Goal: Browse casually: Explore the website without a specific task or goal

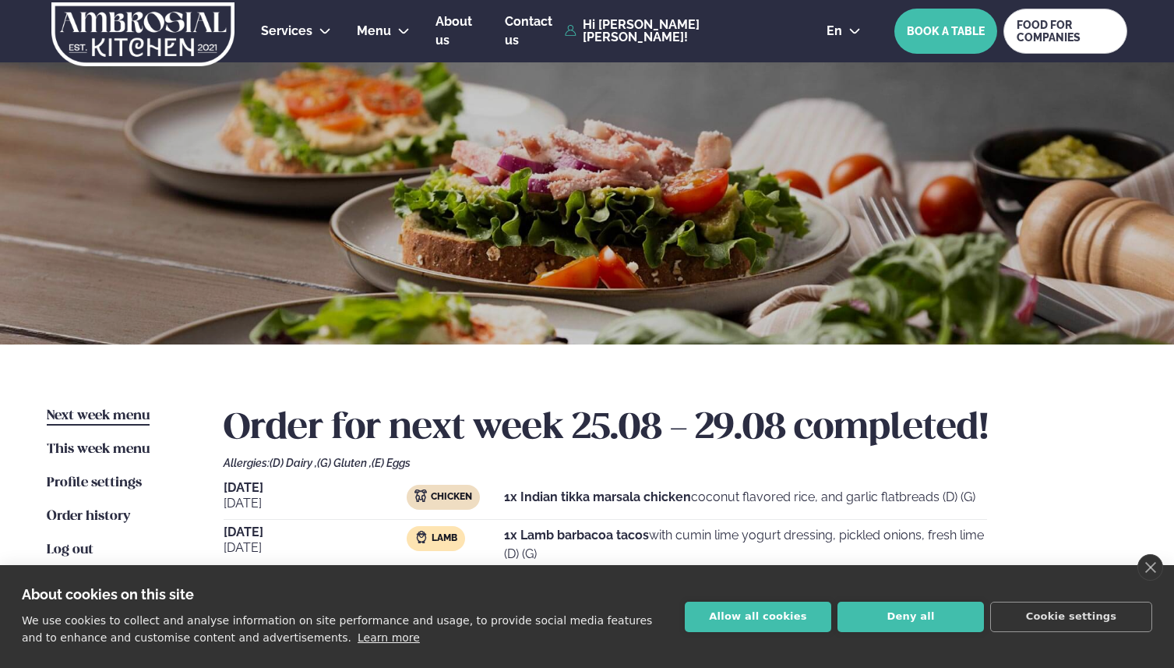
scroll to position [363, 0]
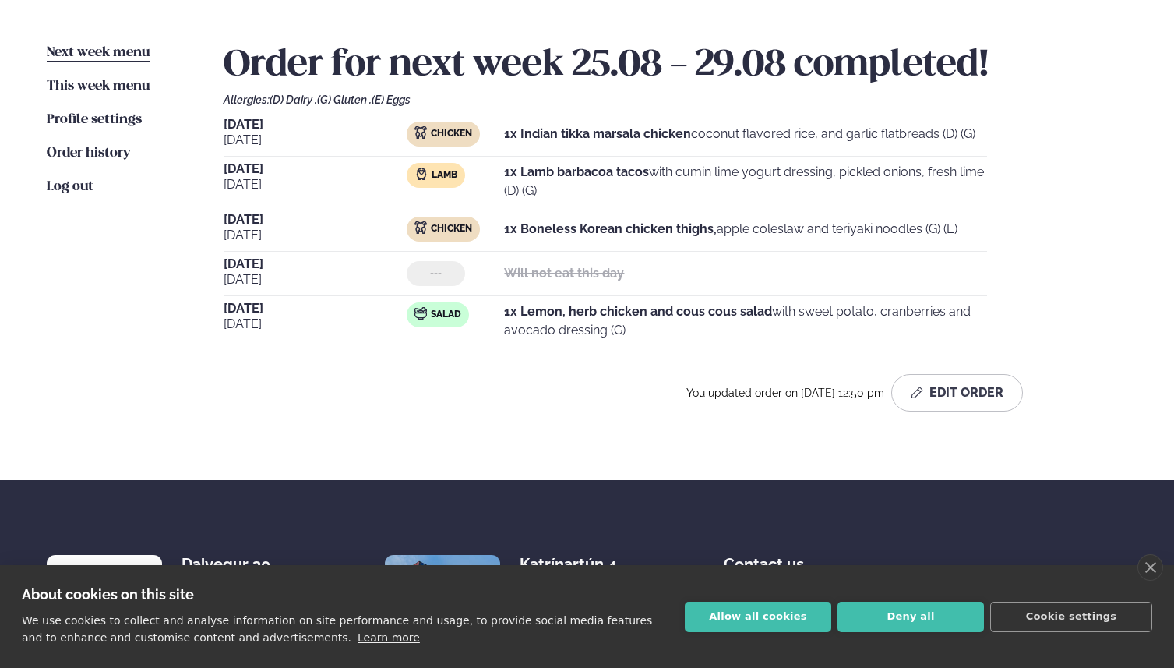
click at [569, 234] on strong "1x Boneless Korean chicken thighs," at bounding box center [610, 228] width 213 height 15
click at [605, 230] on strong "1x Boneless Korean chicken thighs," at bounding box center [610, 228] width 213 height 15
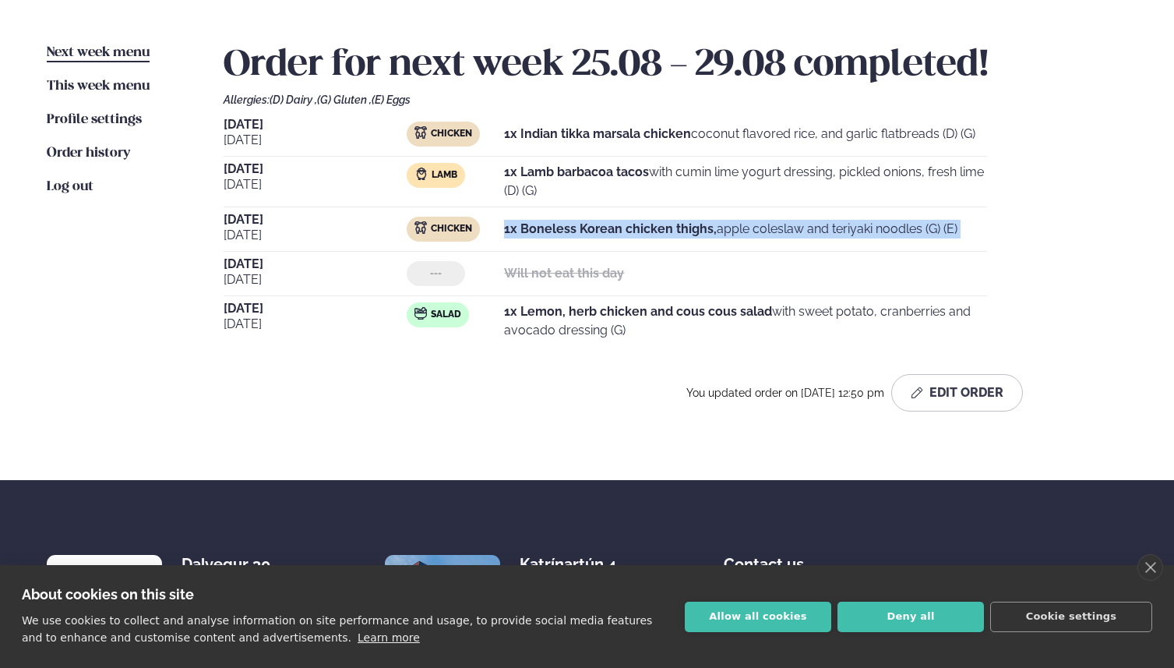
click at [605, 230] on strong "1x Boneless Korean chicken thighs," at bounding box center [610, 228] width 213 height 15
click at [579, 305] on strong "1x Lemon, herb chicken and cous cous salad" at bounding box center [638, 311] width 268 height 15
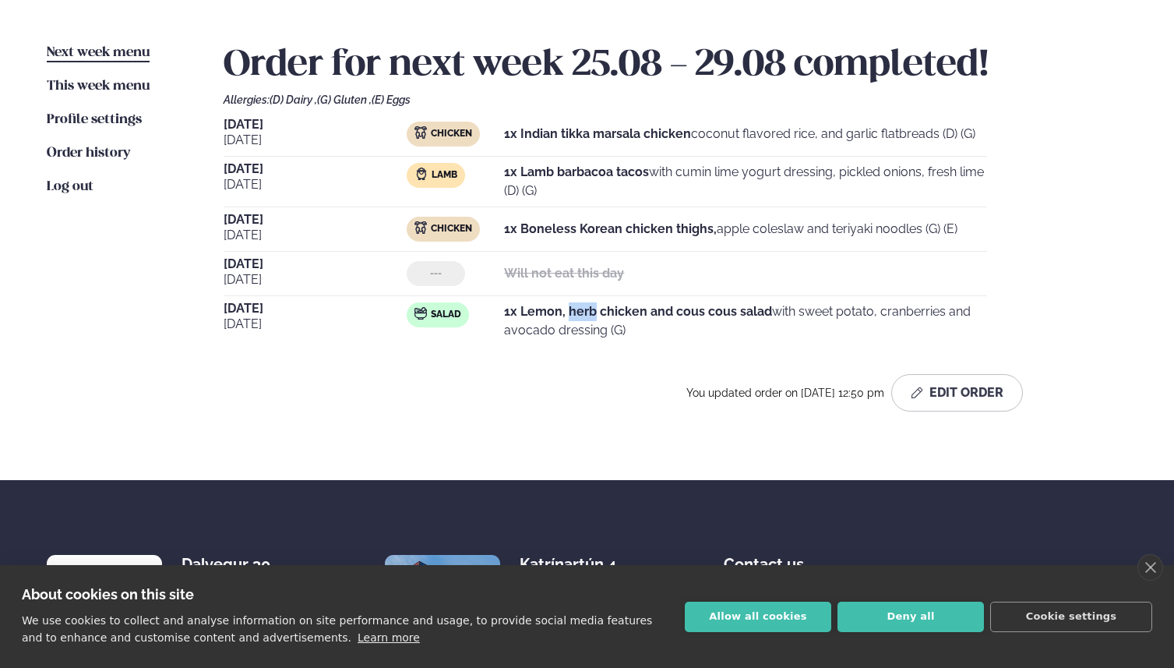
click at [579, 305] on strong "1x Lemon, herb chicken and cous cous salad" at bounding box center [638, 311] width 268 height 15
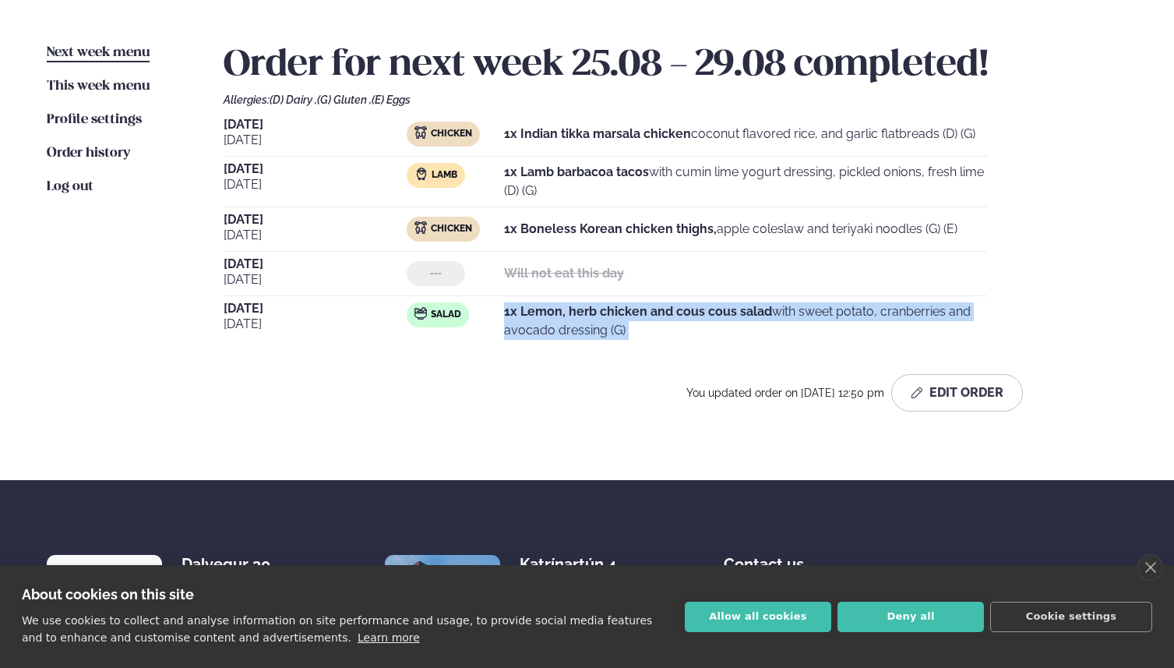
click at [579, 305] on strong "1x Lemon, herb chicken and cous cous salad" at bounding box center [638, 311] width 268 height 15
click at [618, 298] on div "[DATE] Chicken 1x Indian tikka marsala chicken coconut flavored rice, and garli…" at bounding box center [676, 232] width 904 height 228
